Goal: Check status

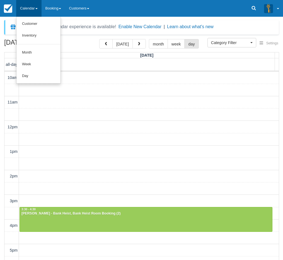
select select
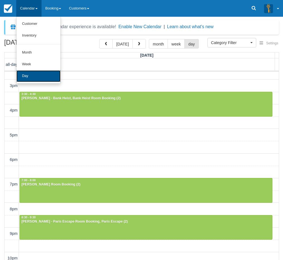
click at [39, 73] on link "Day" at bounding box center [38, 76] width 44 height 12
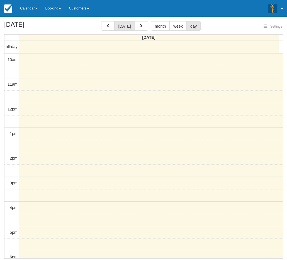
select select
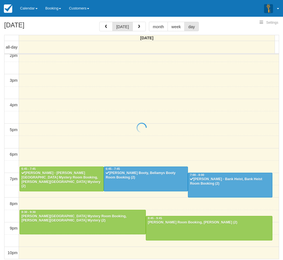
scroll to position [3, 0]
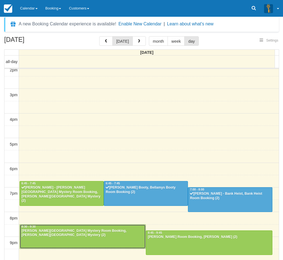
select select
drag, startPoint x: 101, startPoint y: 231, endPoint x: 105, endPoint y: 231, distance: 4.5
